Goal: Transaction & Acquisition: Purchase product/service

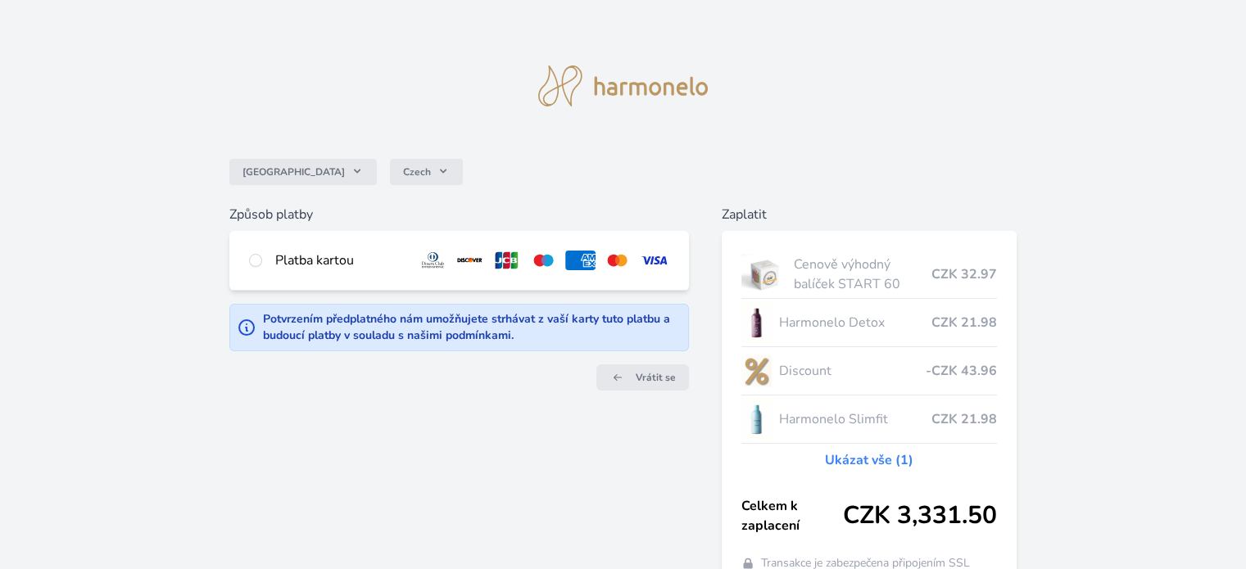
click at [334, 265] on div "Platba kartou" at bounding box center [339, 261] width 129 height 20
radio input "true"
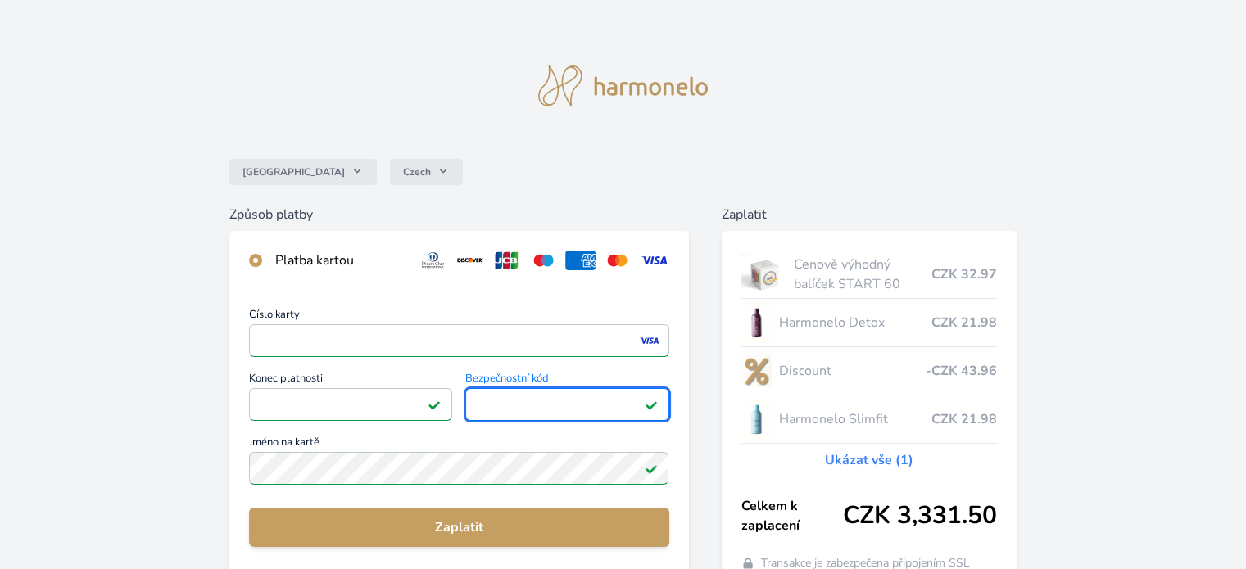
scroll to position [202, 0]
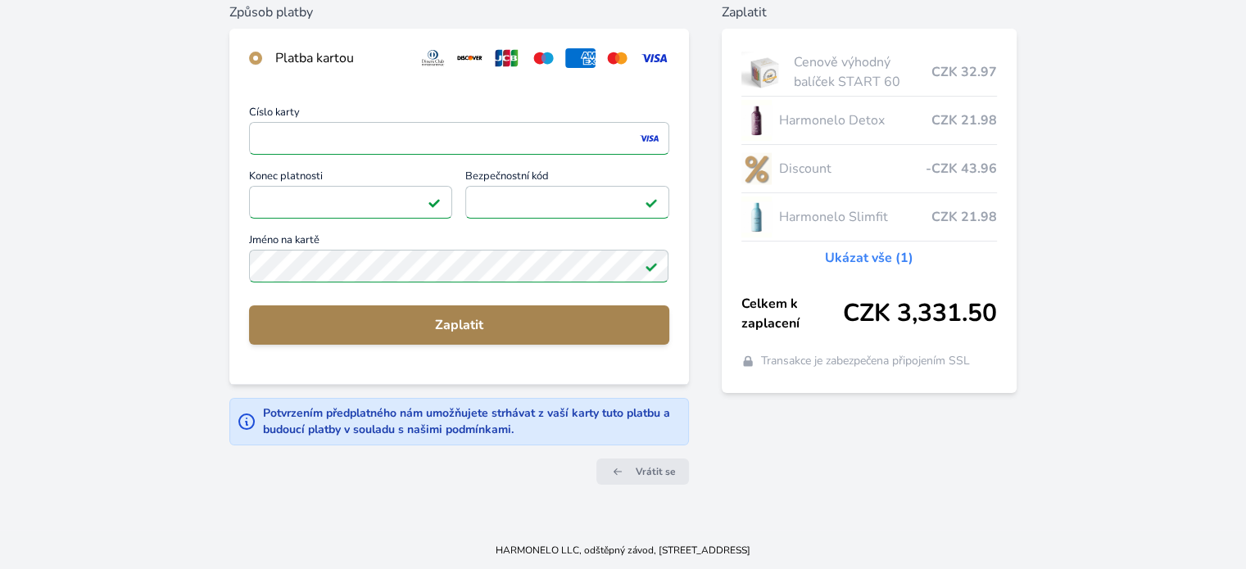
click at [452, 328] on span "Zaplatit" at bounding box center [458, 325] width 393 height 20
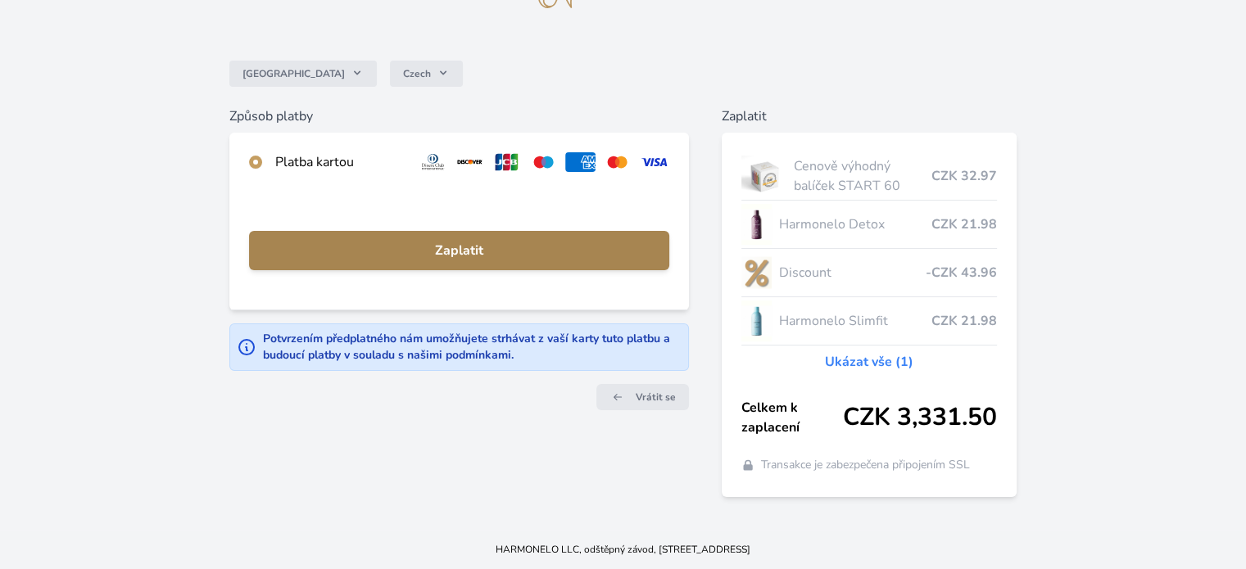
scroll to position [97, 0]
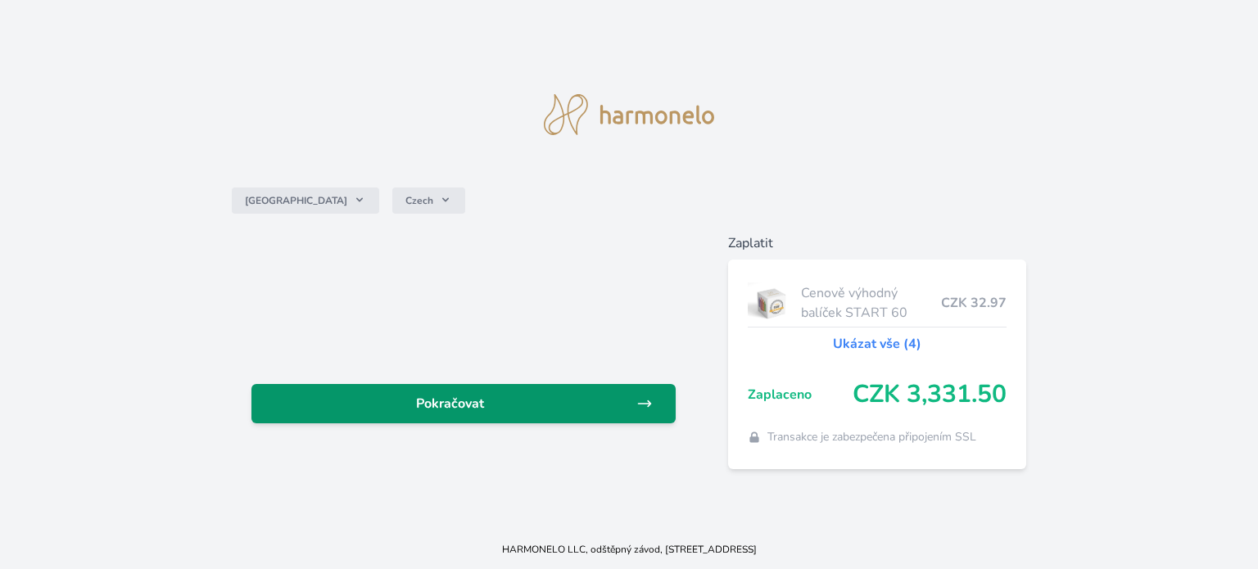
click at [446, 408] on span "Pokračovat" at bounding box center [451, 404] width 372 height 20
